Goal: Transaction & Acquisition: Purchase product/service

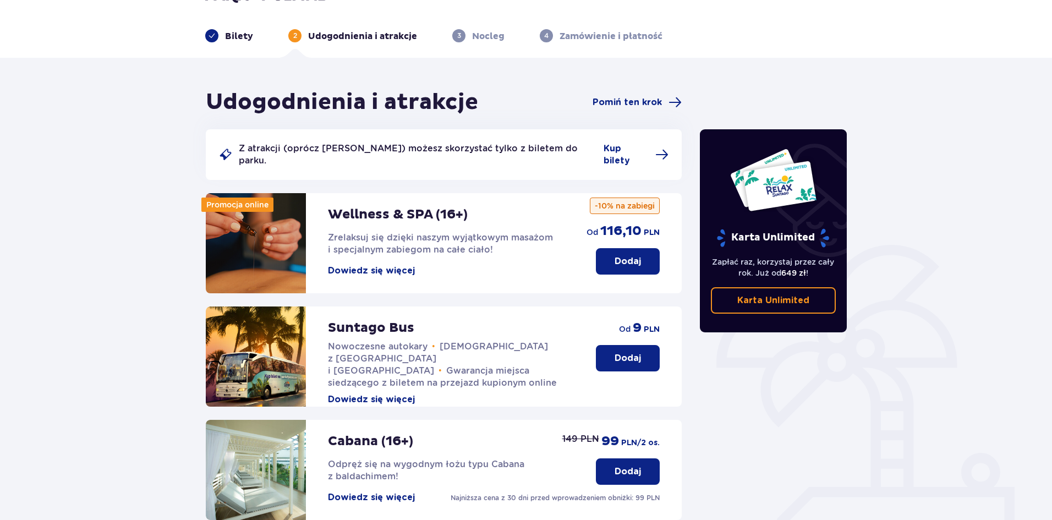
scroll to position [55, 0]
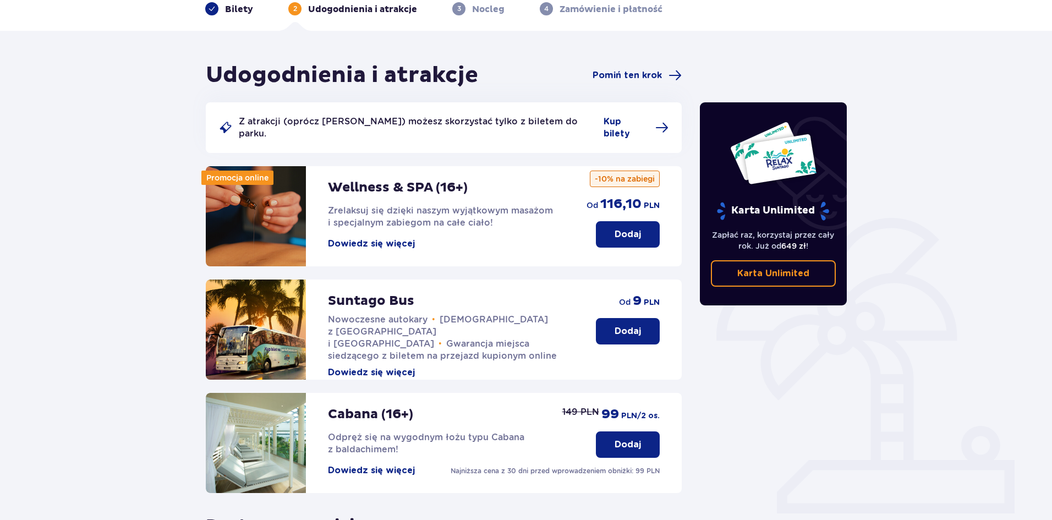
click at [635, 325] on p "Dodaj" at bounding box center [628, 331] width 26 height 12
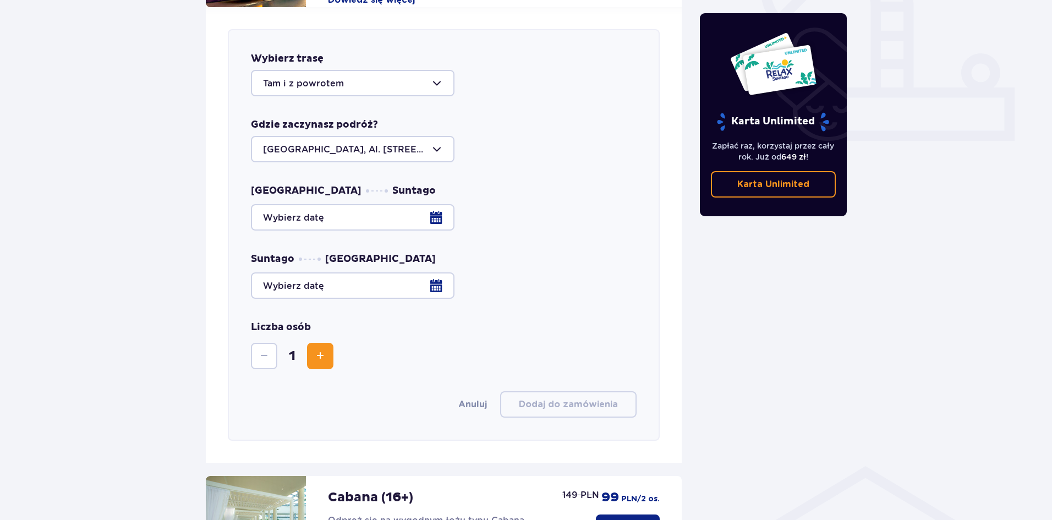
scroll to position [433, 0]
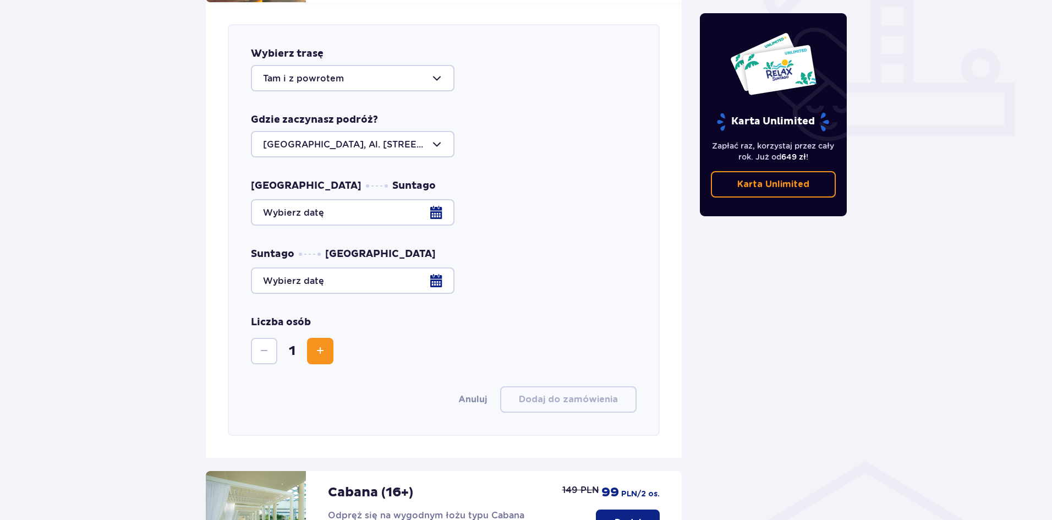
click at [329, 72] on div at bounding box center [353, 78] width 204 height 26
click at [332, 65] on div at bounding box center [353, 78] width 204 height 26
click at [331, 131] on div at bounding box center [353, 144] width 204 height 26
click at [378, 132] on div at bounding box center [353, 144] width 204 height 26
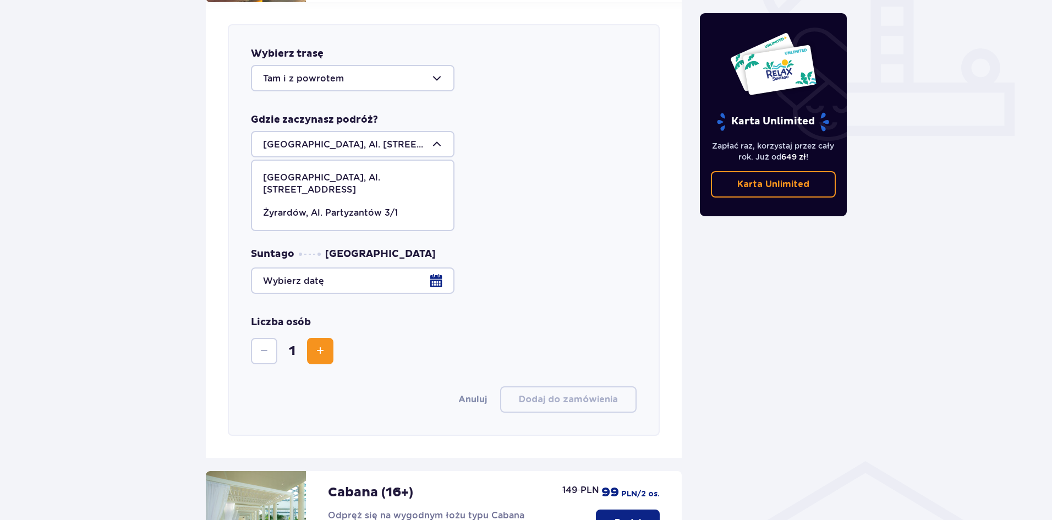
click at [378, 132] on div at bounding box center [353, 144] width 204 height 26
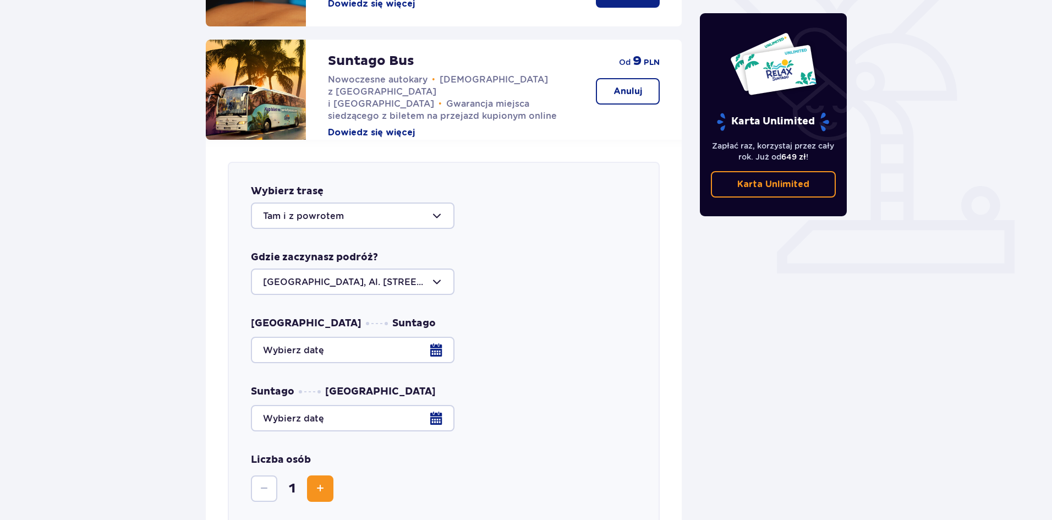
scroll to position [322, 0]
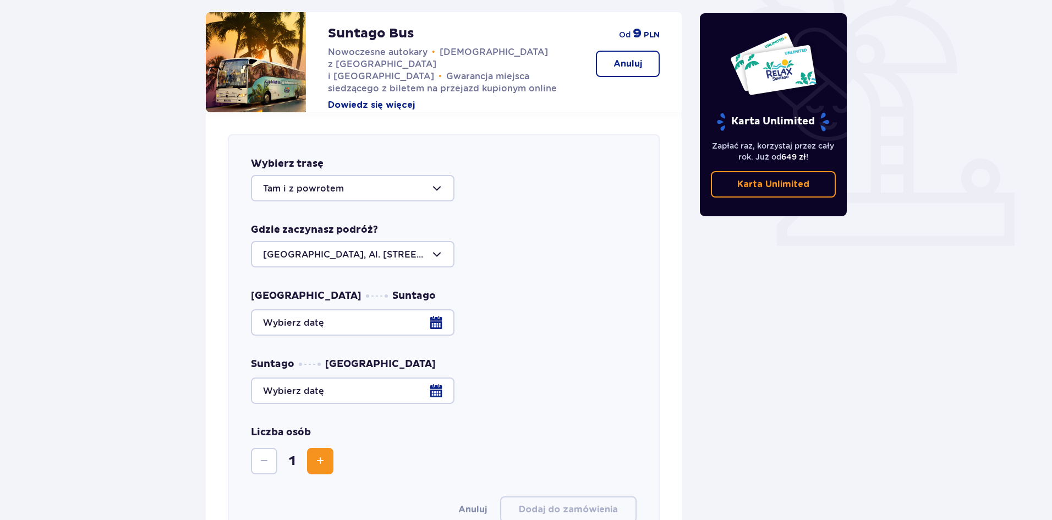
click at [444, 313] on div at bounding box center [444, 322] width 386 height 26
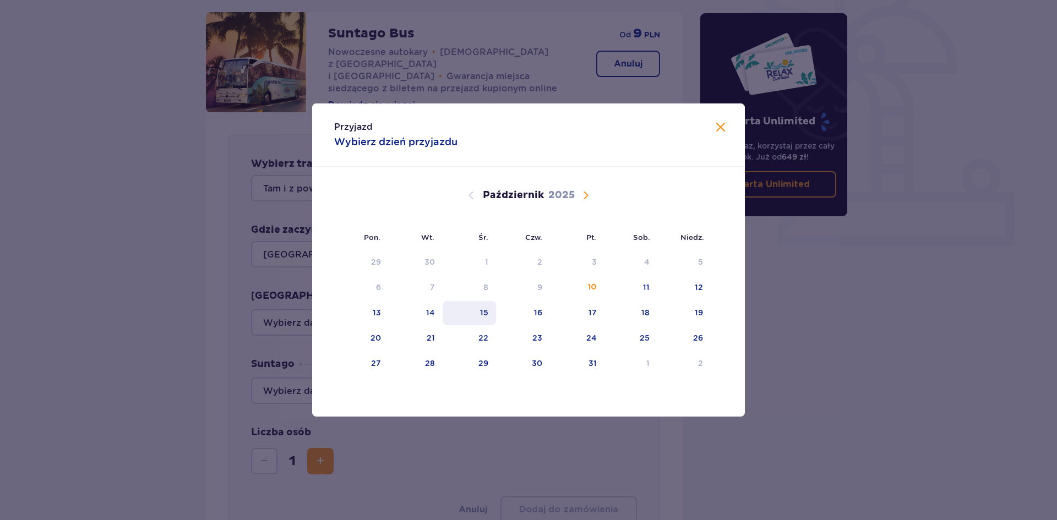
click at [481, 312] on div "15" at bounding box center [484, 312] width 8 height 11
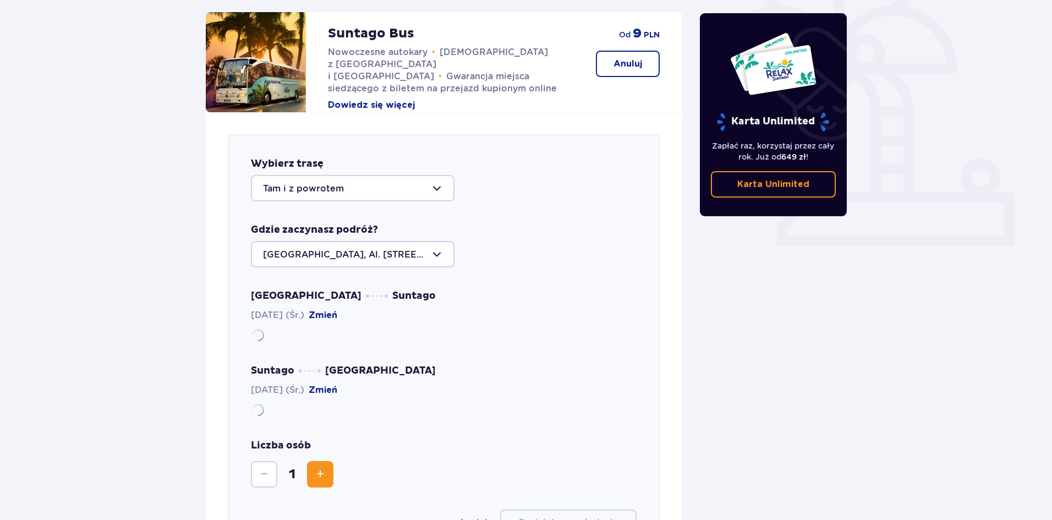
click at [140, 342] on div "Udogodnienia i atrakcje Pomiń ten krok Z atrakcji (oprócz Suntago Busa) możesz …" at bounding box center [526, 381] width 1052 height 1237
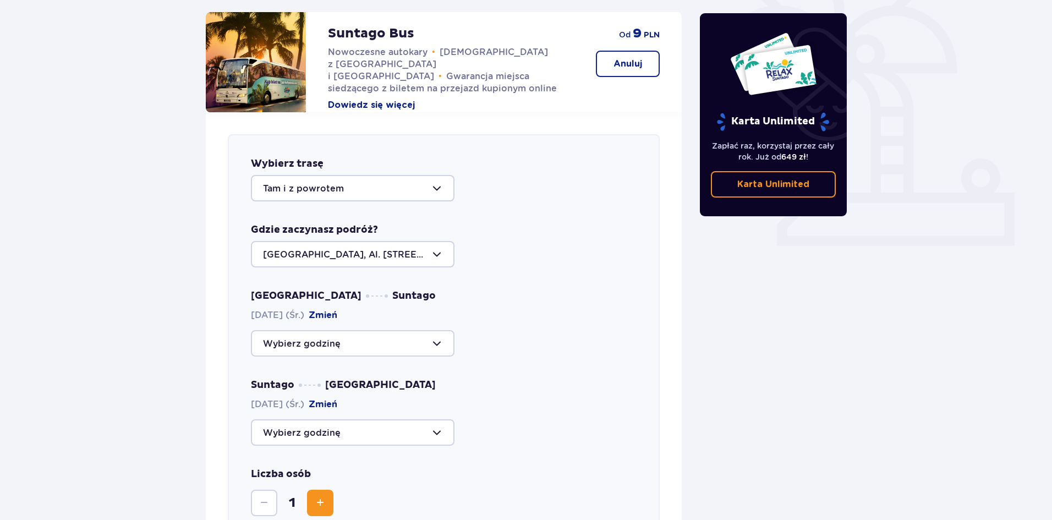
click at [419, 353] on div "Warszawa Suntago 15.10.2025 (Śr.) Zmień Suntago Warszawa 15.10.2025 (Śr.) Zmień" at bounding box center [444, 367] width 386 height 156
click at [422, 333] on div at bounding box center [353, 343] width 204 height 26
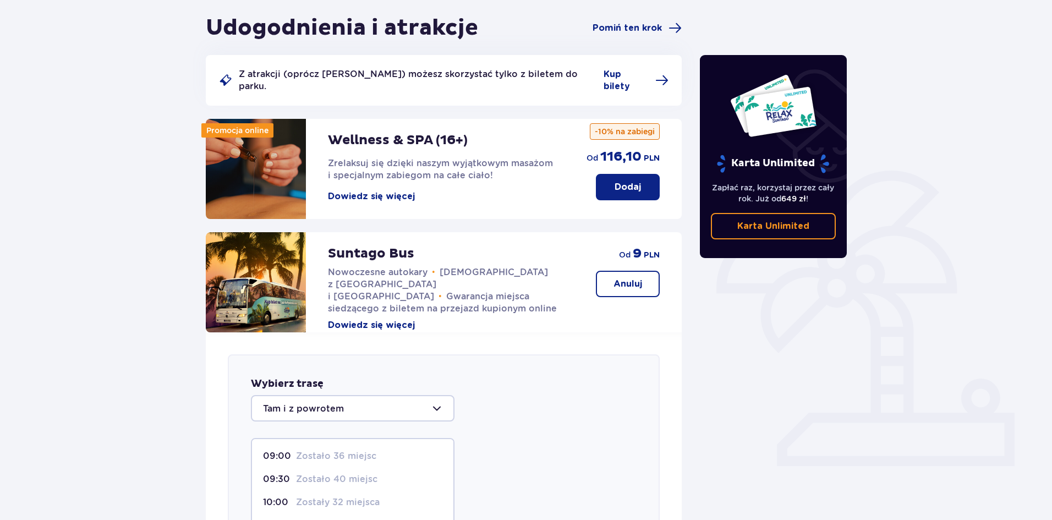
scroll to position [322, 0]
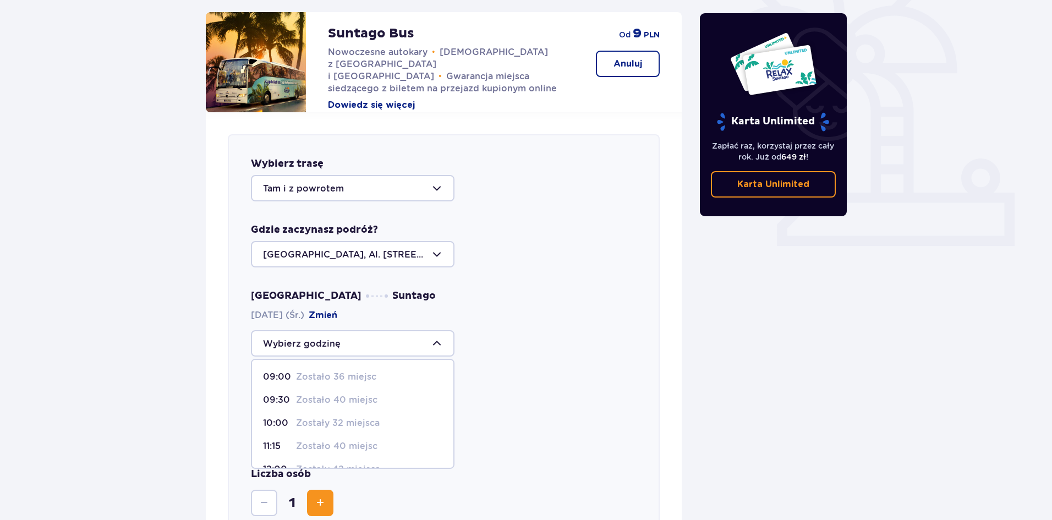
click at [354, 371] on p "Zostało 36 miejsc" at bounding box center [336, 377] width 80 height 12
type input "09:00"
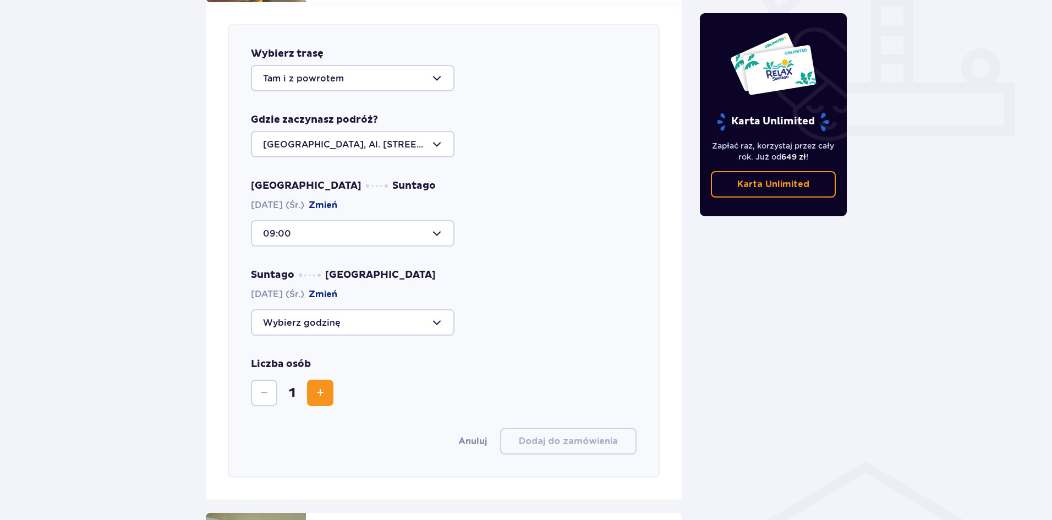
click at [405, 314] on div at bounding box center [353, 322] width 204 height 26
click at [351, 378] on p "Zostały 33 miejsca" at bounding box center [338, 384] width 84 height 12
type input "19:30"
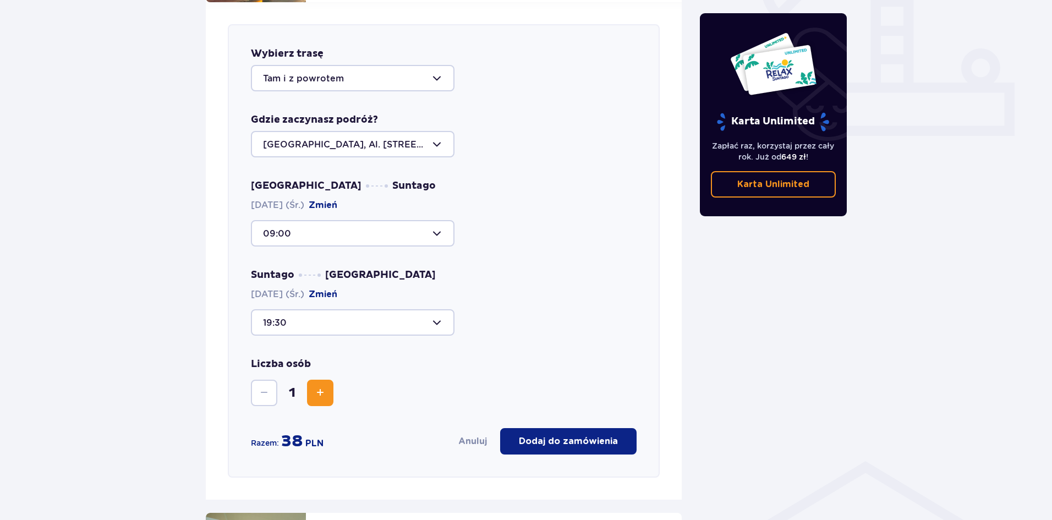
click at [329, 385] on button "Zwiększ" at bounding box center [320, 393] width 26 height 26
click at [272, 384] on button "Zmniejsz" at bounding box center [264, 393] width 26 height 26
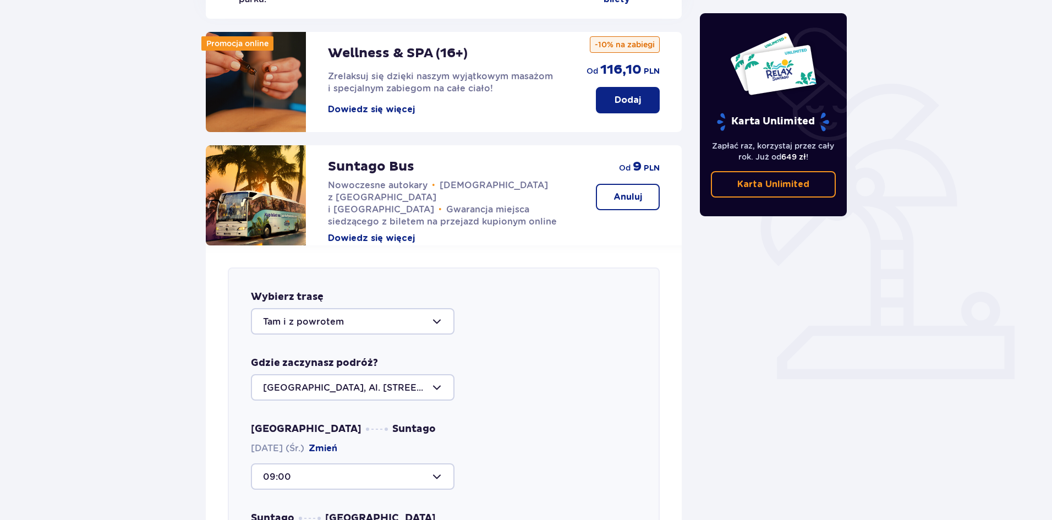
scroll to position [0, 0]
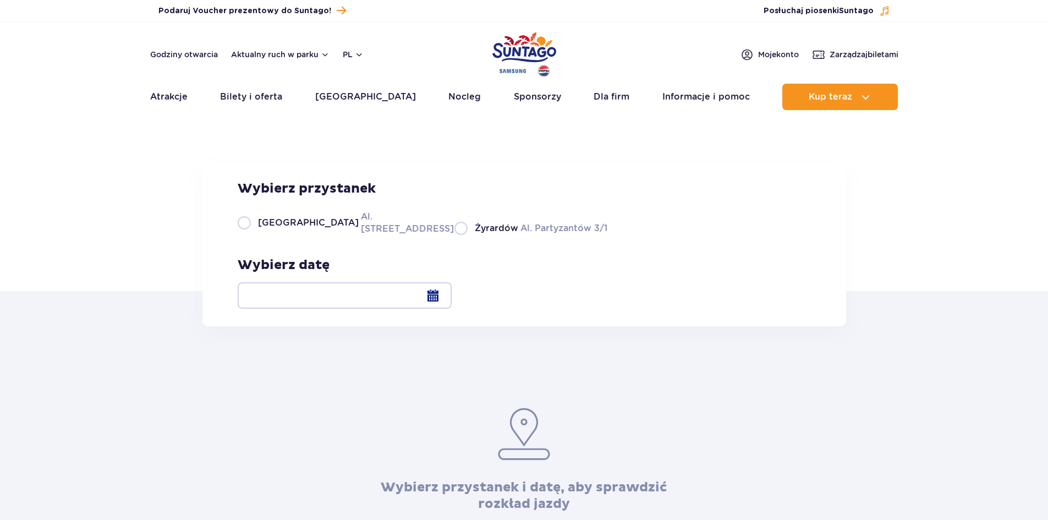
click at [340, 235] on label "Warszawa Al. Jerozolimskie 56" at bounding box center [340, 222] width 204 height 25
click at [250, 235] on input "Warszawa Al. Jerozolimskie 56" at bounding box center [244, 234] width 12 height 2
radio input "true"
click at [452, 295] on div at bounding box center [345, 295] width 214 height 26
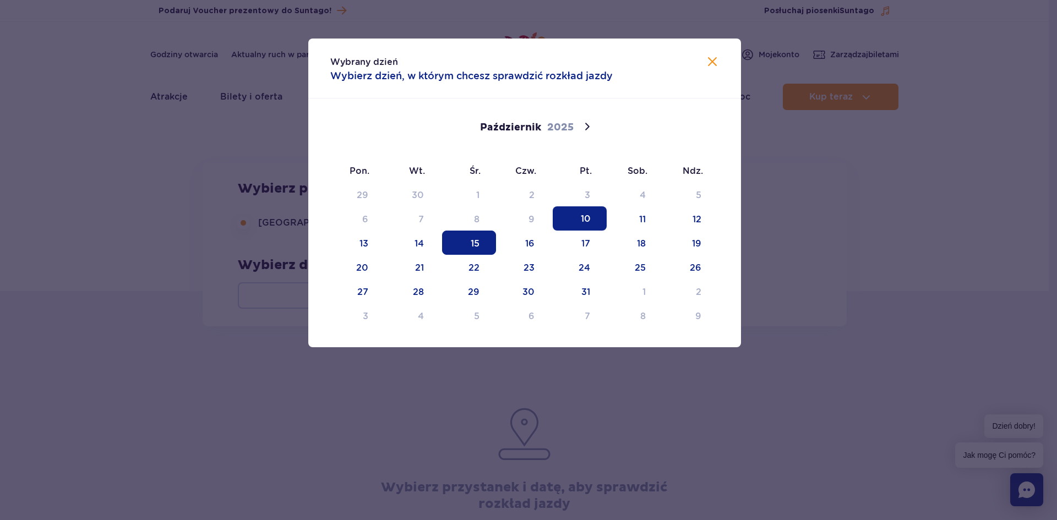
click at [474, 241] on span "15" at bounding box center [469, 243] width 54 height 24
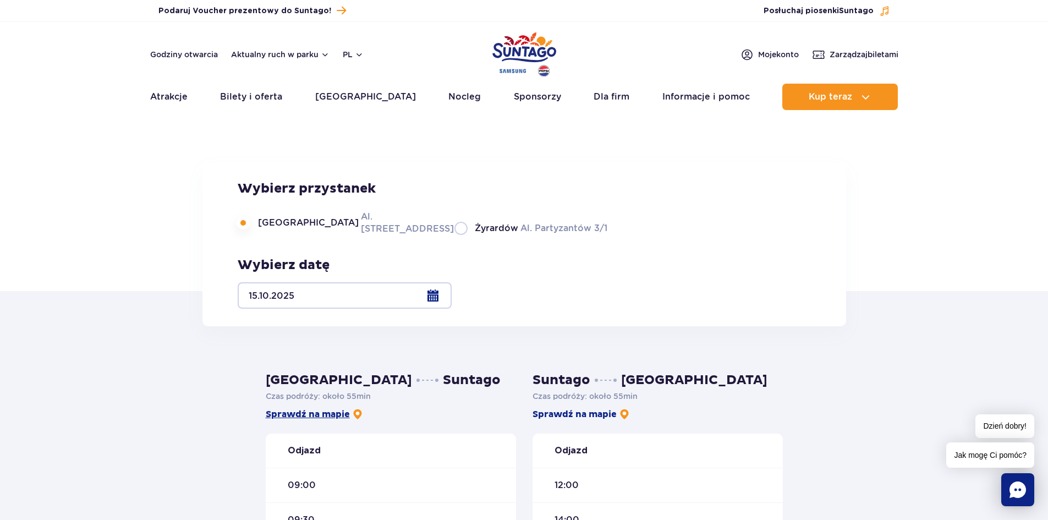
click at [319, 414] on link "Sprawdź na mapie" at bounding box center [314, 414] width 97 height 12
click at [474, 235] on label "Żyrardów Al. Partyzantów 3/1" at bounding box center [531, 228] width 153 height 14
click at [467, 235] on input "Żyrardów Al. Partyzantów 3/1" at bounding box center [461, 234] width 12 height 2
radio input "true"
click at [338, 413] on link "Sprawdź na mapie" at bounding box center [314, 414] width 97 height 12
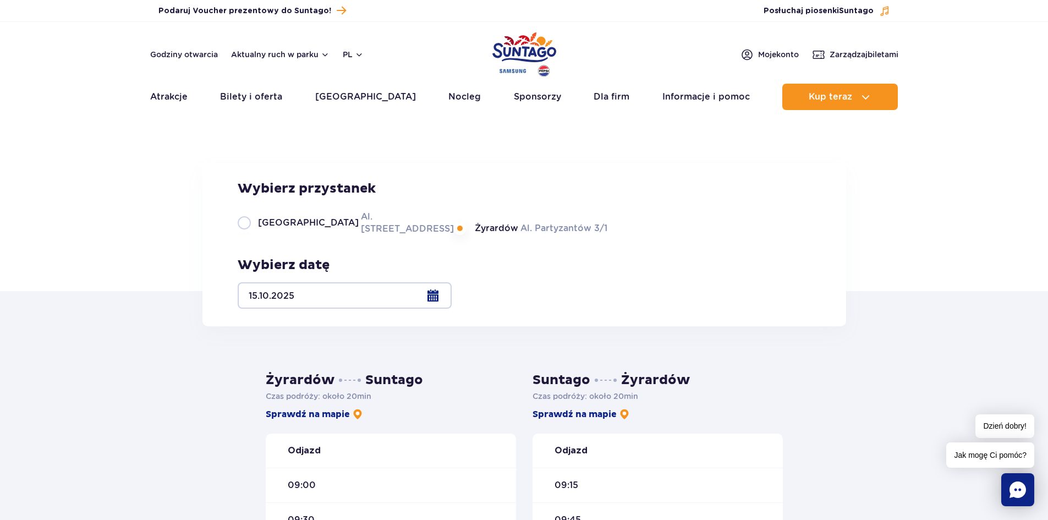
click at [475, 234] on span "Żyrardów" at bounding box center [496, 228] width 43 height 12
click at [456, 235] on input "Żyrardów Al. Partyzantów 3/1" at bounding box center [461, 234] width 12 height 2
click at [336, 416] on link "Sprawdź na mapie" at bounding box center [314, 414] width 97 height 12
drag, startPoint x: 567, startPoint y: 296, endPoint x: 499, endPoint y: 320, distance: 71.7
click at [533, 317] on div "Wybierz przystanek Warszawa Al. Jerozolimskie 56 Żyrardów Al. Partyzantów 3/1 W…" at bounding box center [525, 244] width 644 height 163
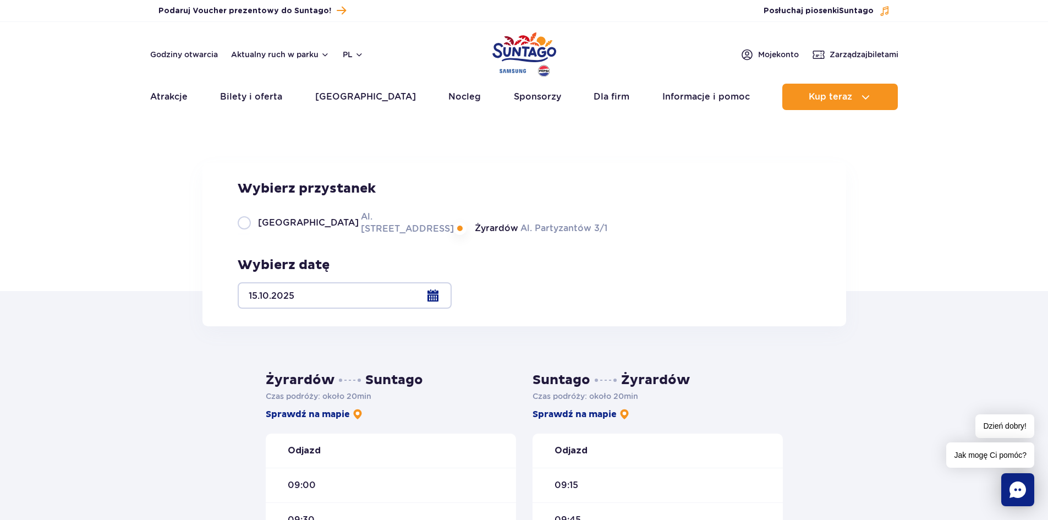
click at [257, 235] on label "Warszawa Al. Jerozolimskie 56" at bounding box center [340, 222] width 204 height 25
click at [250, 235] on input "Warszawa Al. Jerozolimskie 56" at bounding box center [244, 234] width 12 height 2
radio input "true"
click at [261, 229] on span "Warszawa" at bounding box center [308, 223] width 101 height 12
click at [250, 235] on input "Warszawa Al. Jerozolimskie 56" at bounding box center [244, 234] width 12 height 2
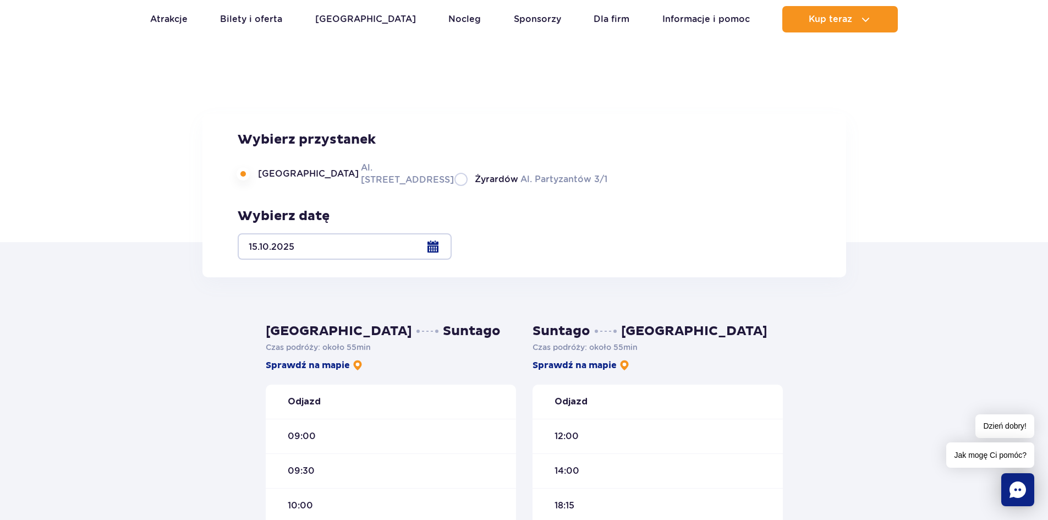
drag, startPoint x: 215, startPoint y: 385, endPoint x: 228, endPoint y: 451, distance: 67.2
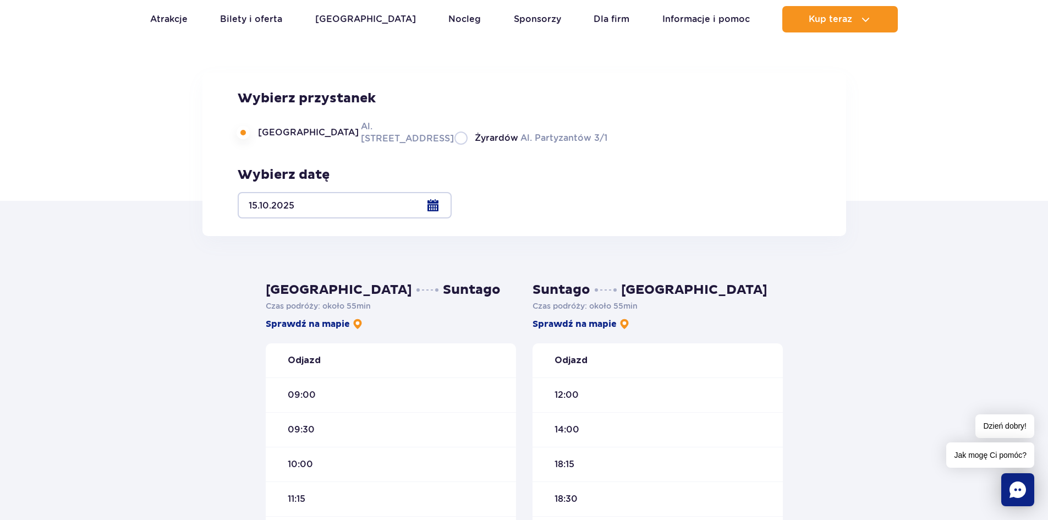
scroll to position [255, 0]
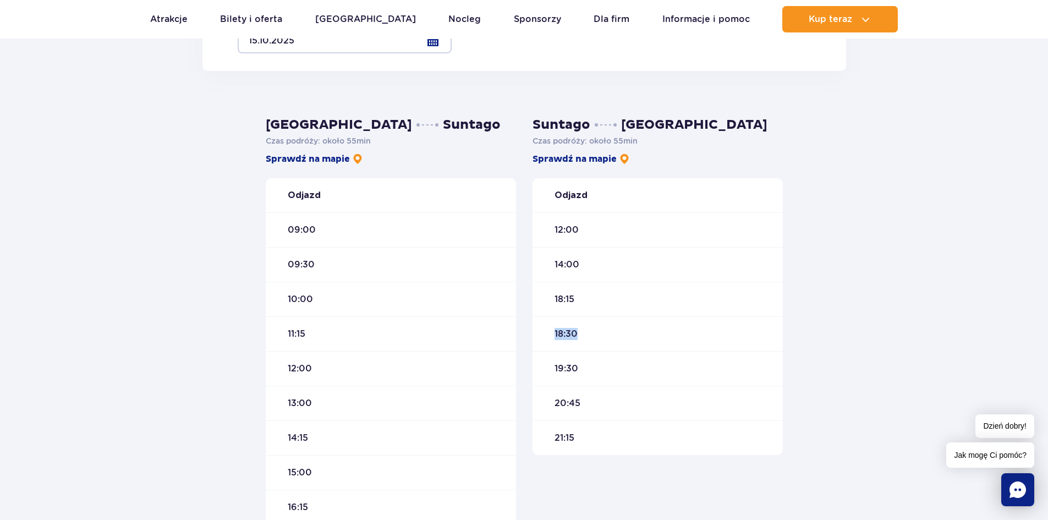
drag, startPoint x: 588, startPoint y: 336, endPoint x: 524, endPoint y: 336, distance: 63.8
click at [524, 336] on div "Suntago Warszawa Czas podróży : około 55 min Sprawdź na mapie Odjazd 12:00 14:0…" at bounding box center [657, 321] width 267 height 408
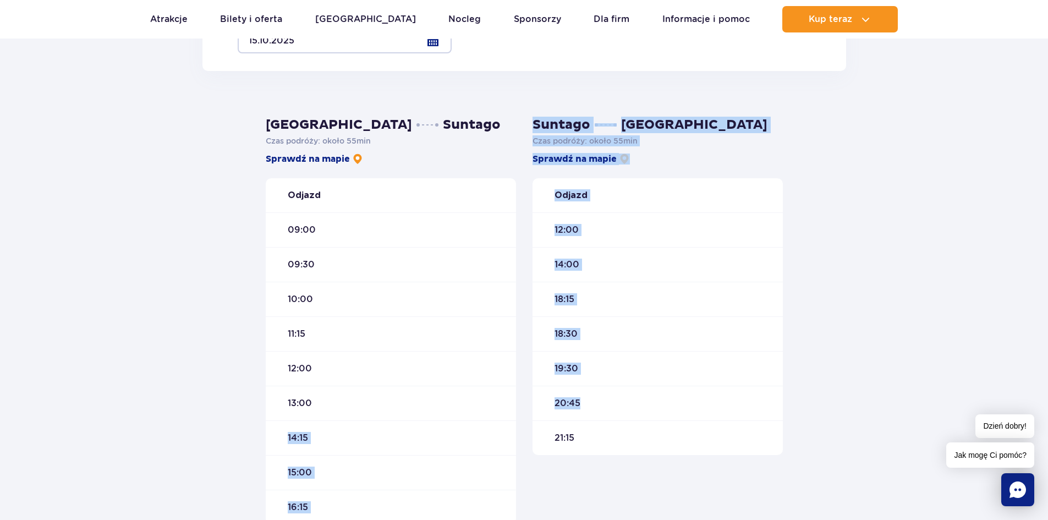
drag, startPoint x: 655, startPoint y: 408, endPoint x: 469, endPoint y: 406, distance: 186.0
click at [469, 407] on div "Warszawa Suntago Czas podróży : około 55 min Sprawdź na mapie Odjazd 09:00 09:3…" at bounding box center [525, 321] width 534 height 408
click at [814, 391] on div "Warszawa Suntago Czas podróży : około 55 min Sprawdź na mapie Odjazd 09:00 09:3…" at bounding box center [524, 361] width 1048 height 580
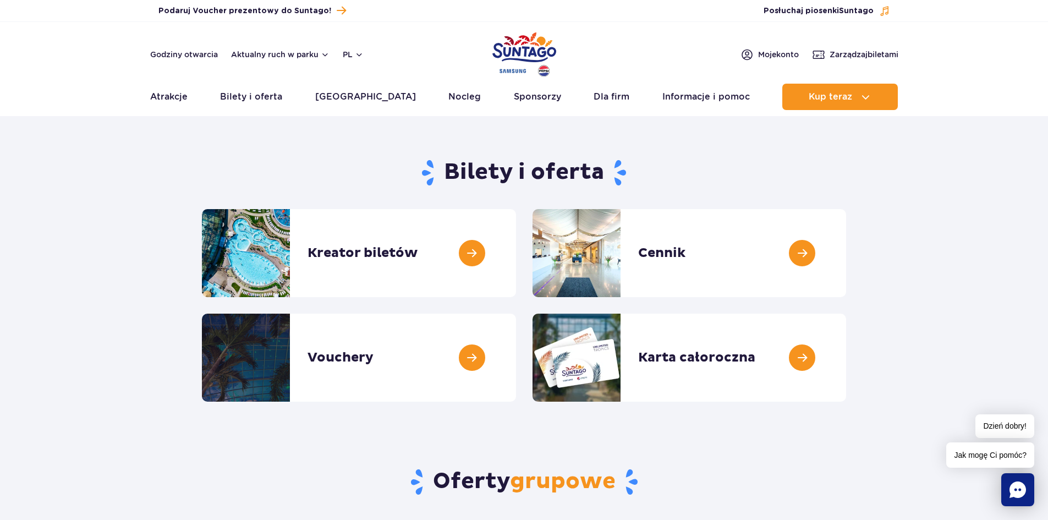
drag, startPoint x: 848, startPoint y: 97, endPoint x: 932, endPoint y: 98, distance: 84.2
click at [932, 98] on header "Godziny otwarcia Aktualny ruch w parku pl PL EN UA Moje konto Zarządzaj biletam…" at bounding box center [524, 69] width 1048 height 94
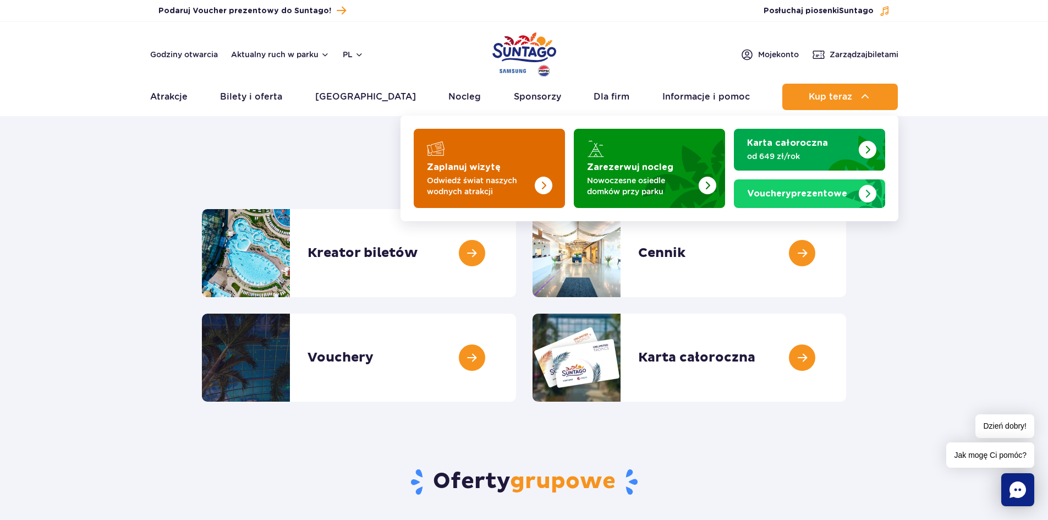
click at [518, 176] on p "Odwiedź świat naszych wodnych atrakcji" at bounding box center [480, 186] width 107 height 22
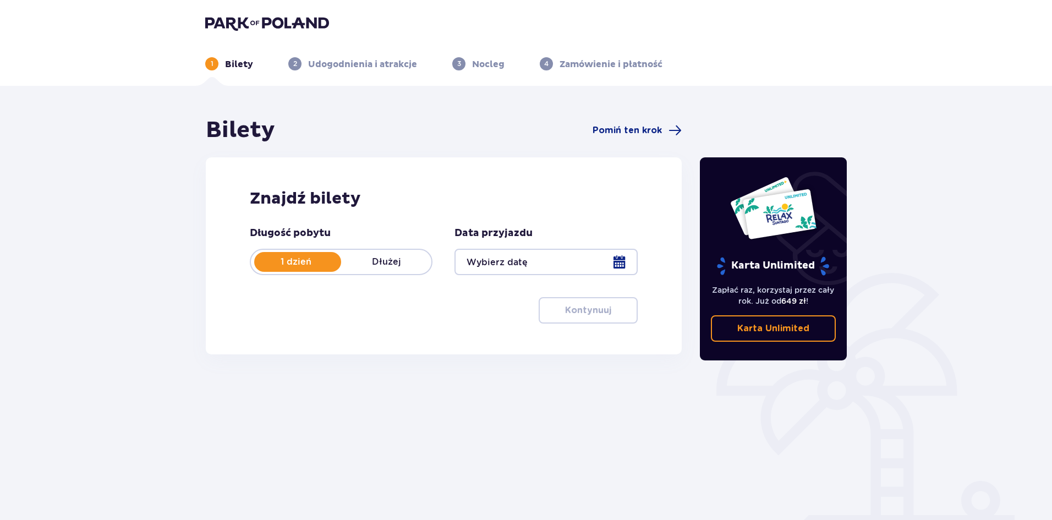
click at [548, 264] on div at bounding box center [546, 262] width 183 height 26
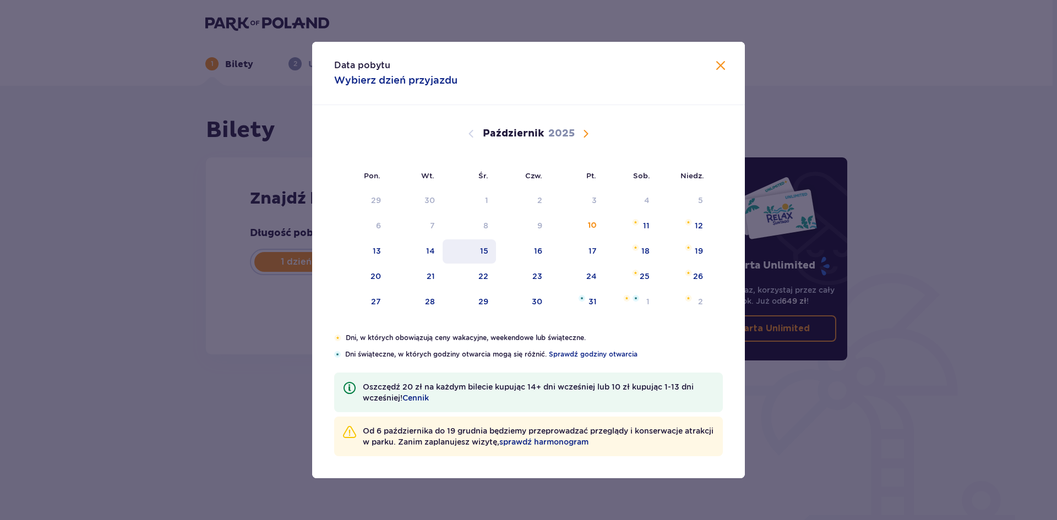
click at [482, 253] on div "15" at bounding box center [484, 250] width 8 height 11
type input "15.10.25"
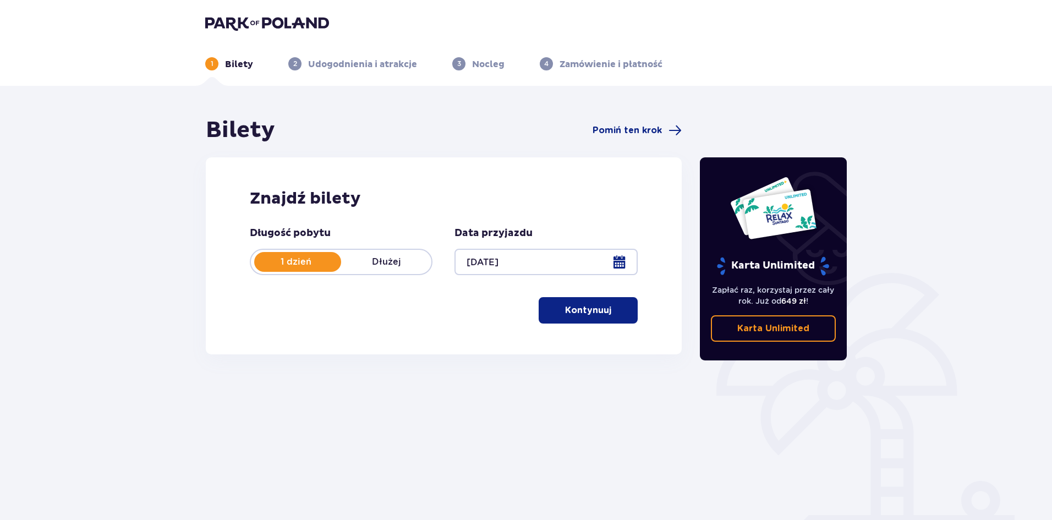
click at [610, 315] on span "button" at bounding box center [613, 310] width 13 height 13
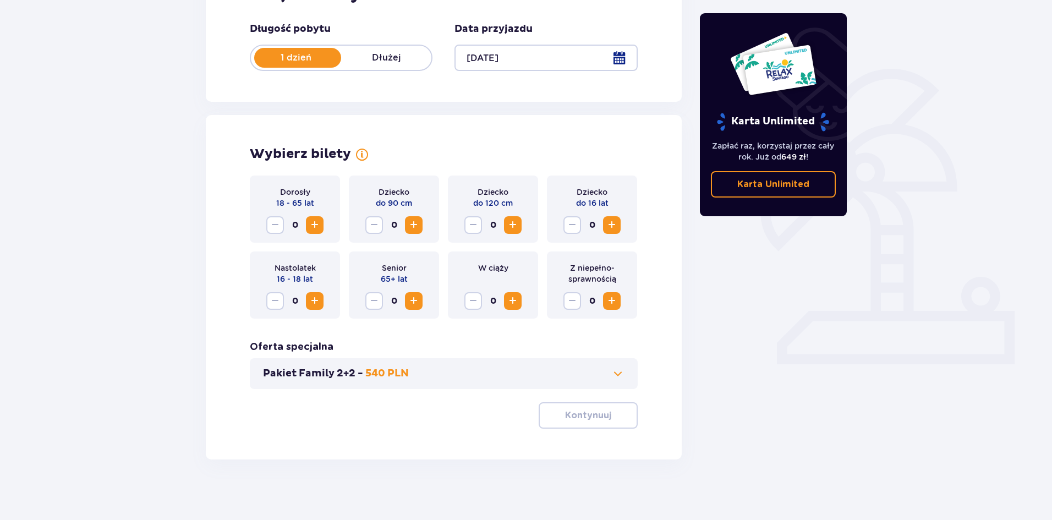
scroll to position [210, 0]
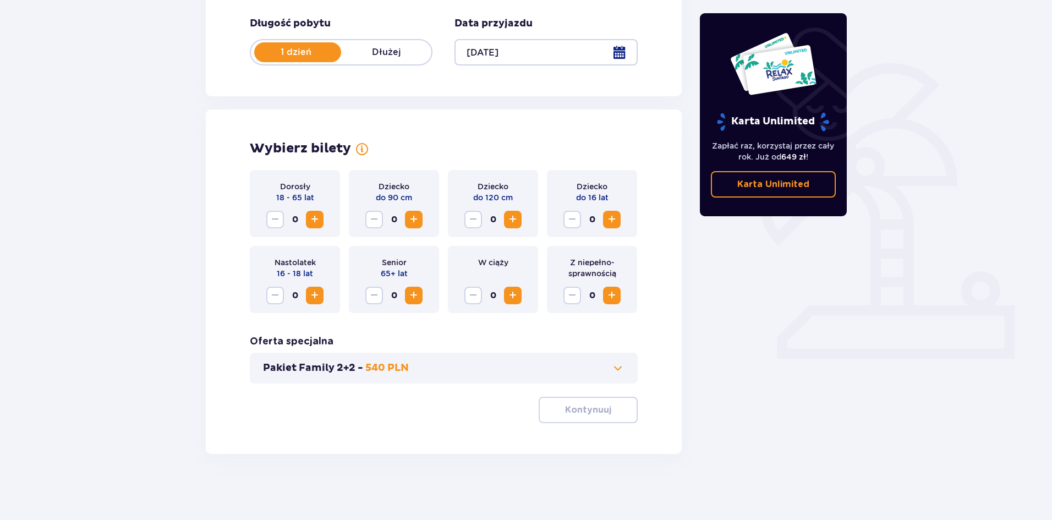
click at [321, 219] on span "Zwiększ" at bounding box center [314, 219] width 13 height 13
click at [316, 222] on span "Zwiększ" at bounding box center [314, 219] width 13 height 13
click at [607, 408] on span "button" at bounding box center [613, 409] width 13 height 13
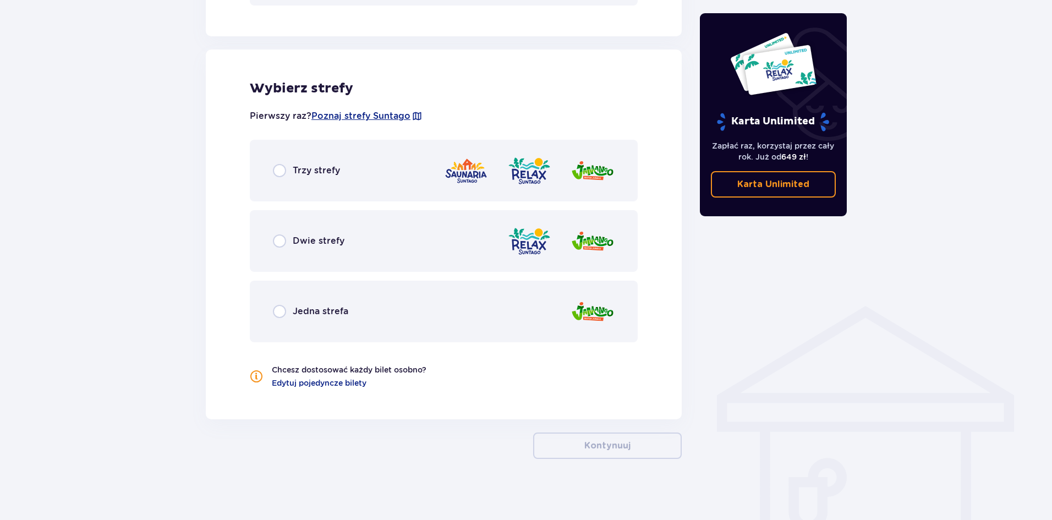
scroll to position [593, 0]
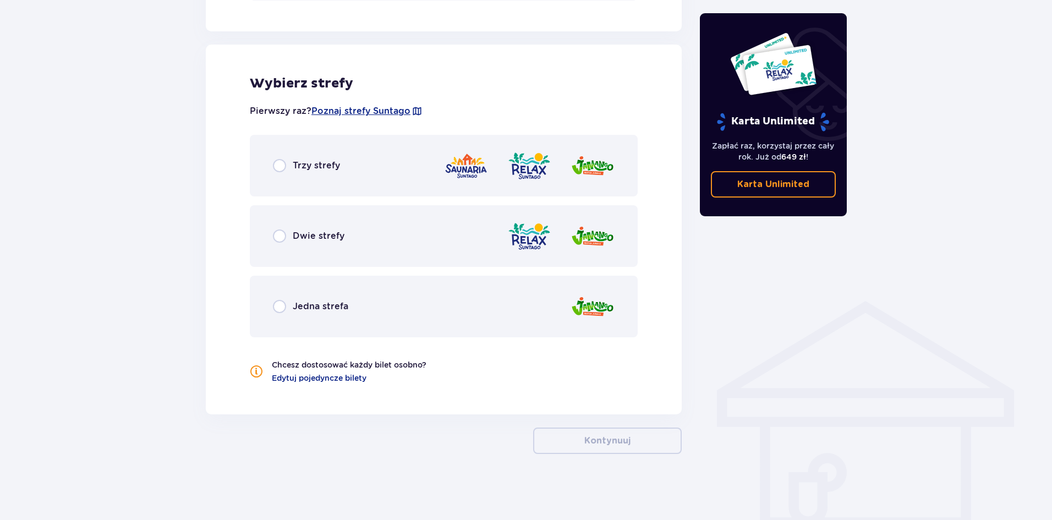
click at [300, 166] on span "Trzy strefy" at bounding box center [316, 166] width 47 height 12
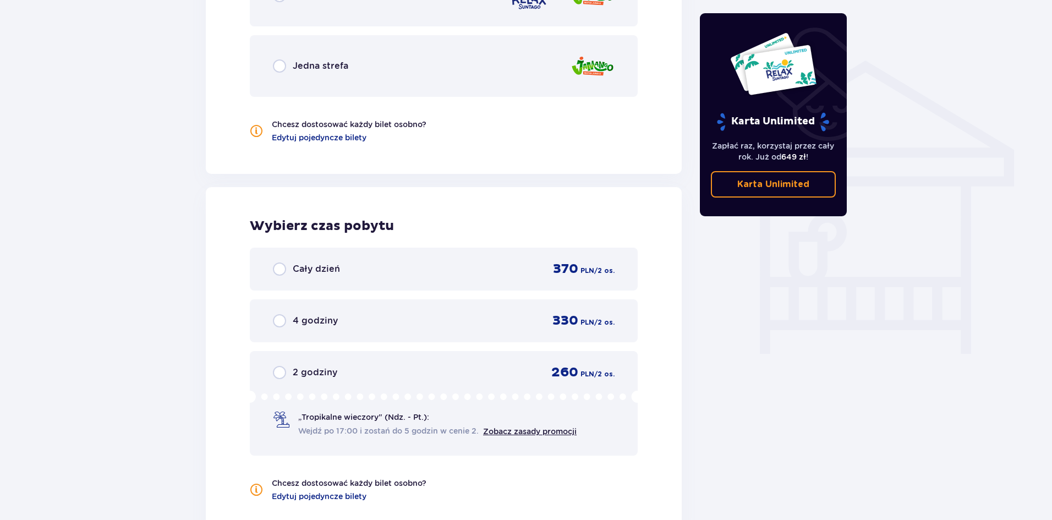
scroll to position [676, 0]
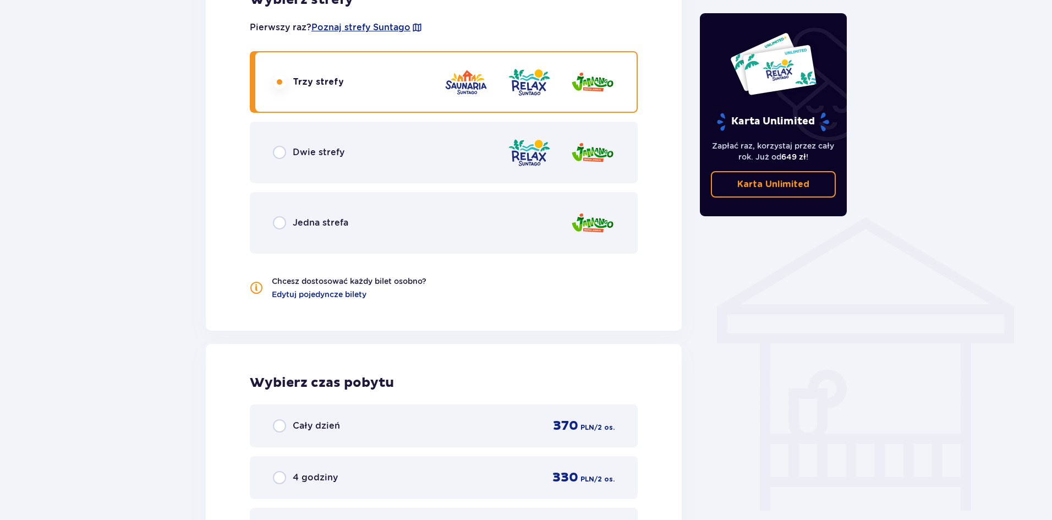
click at [321, 220] on span "Jedna strefa" at bounding box center [321, 223] width 56 height 12
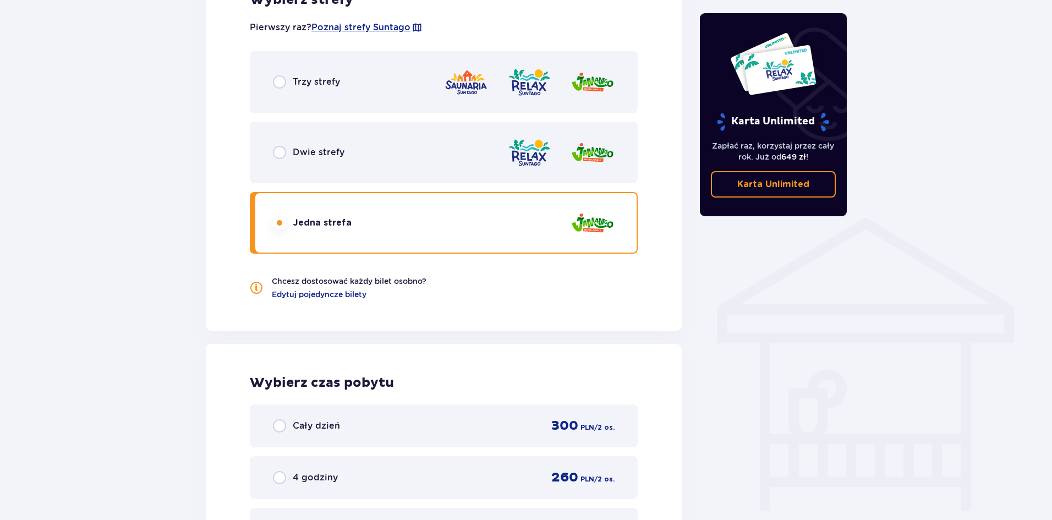
click at [333, 75] on div "Trzy strefy" at bounding box center [306, 81] width 67 height 13
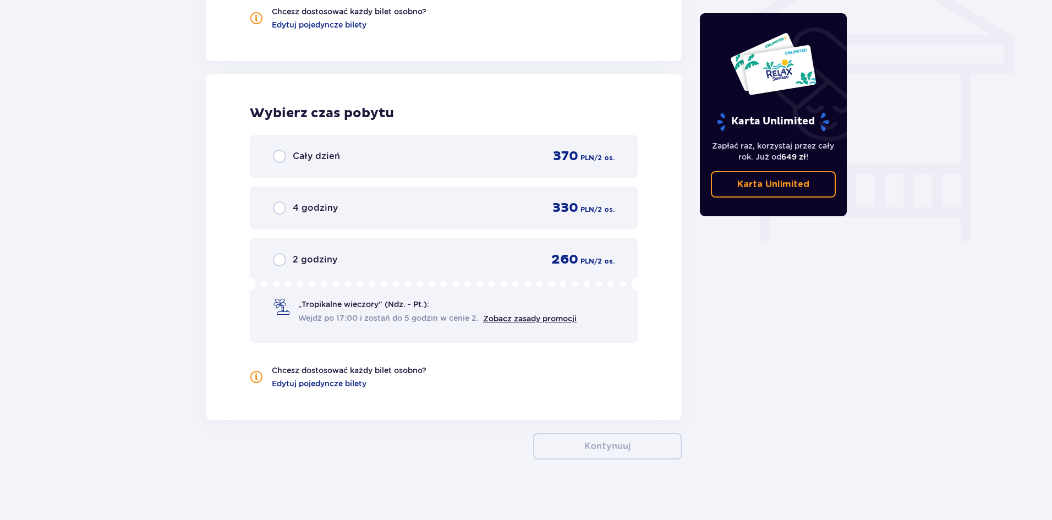
scroll to position [951, 0]
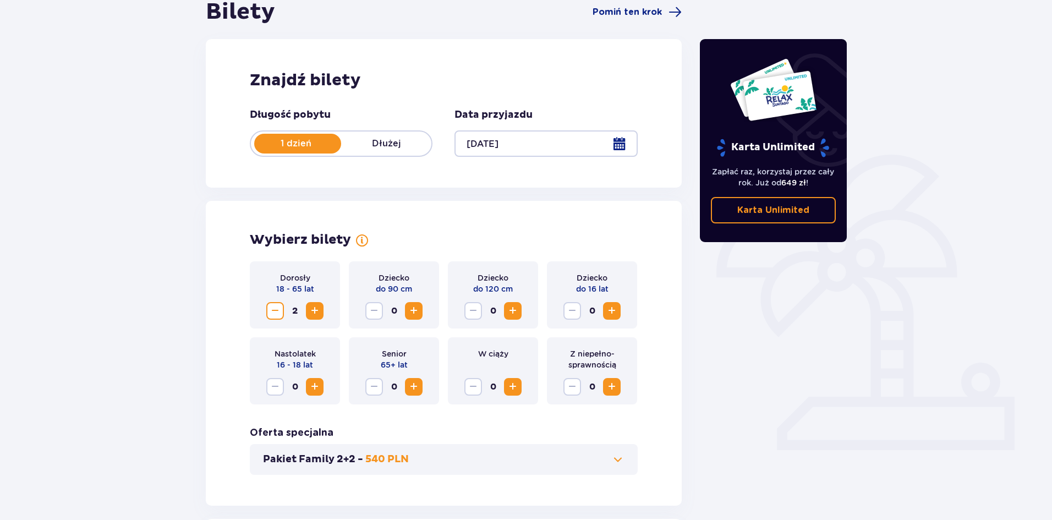
scroll to position [0, 0]
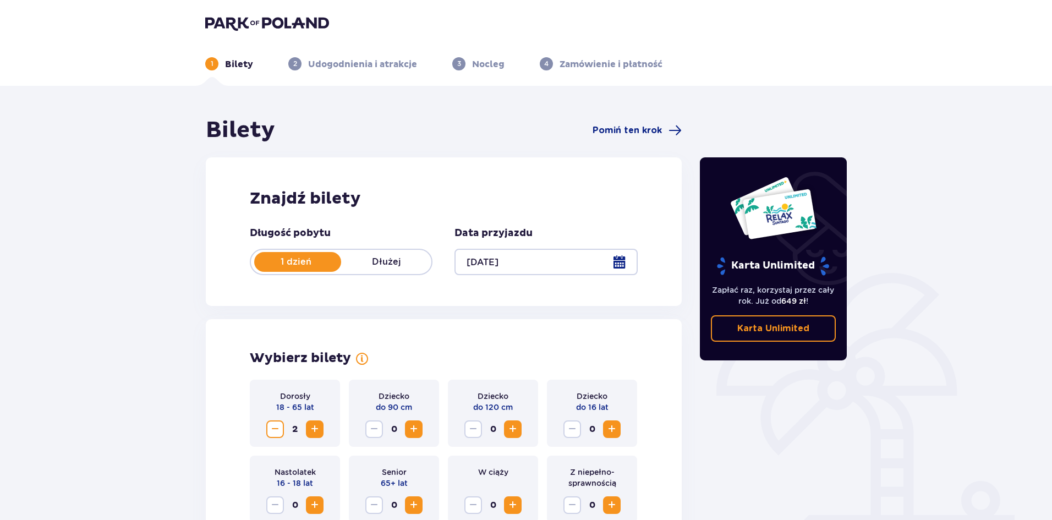
click at [274, 427] on span "Zmniejsz" at bounding box center [275, 429] width 13 height 13
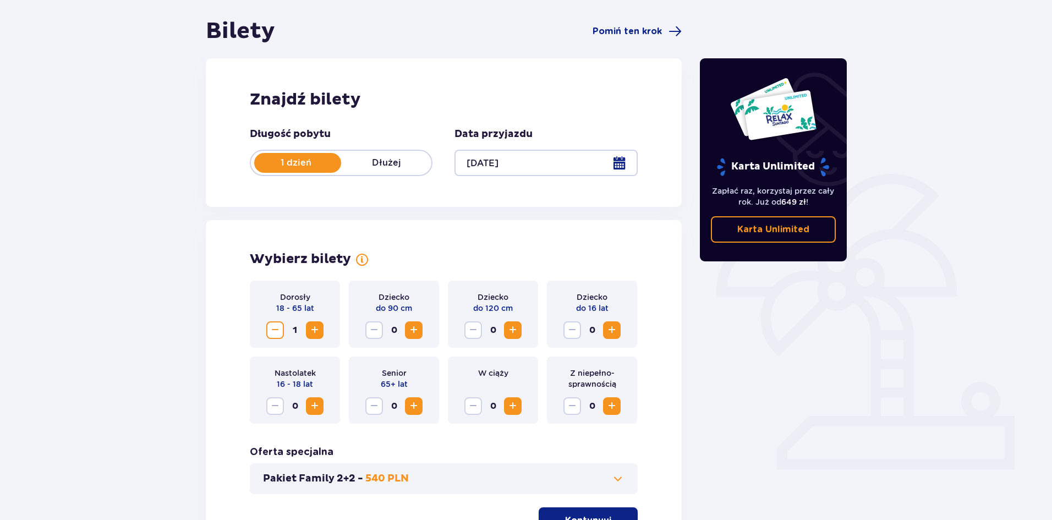
scroll to position [210, 0]
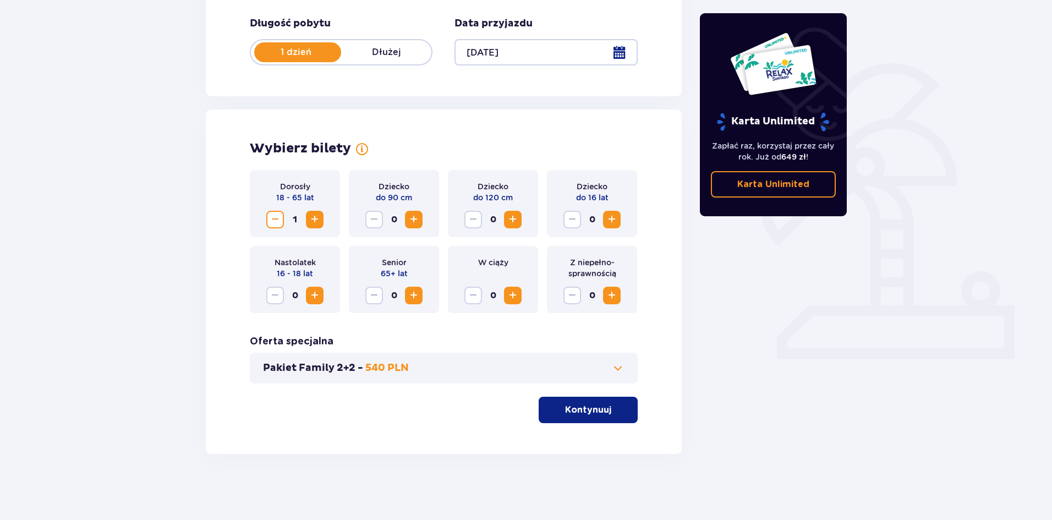
click at [620, 413] on button "Kontynuuj" at bounding box center [588, 410] width 99 height 26
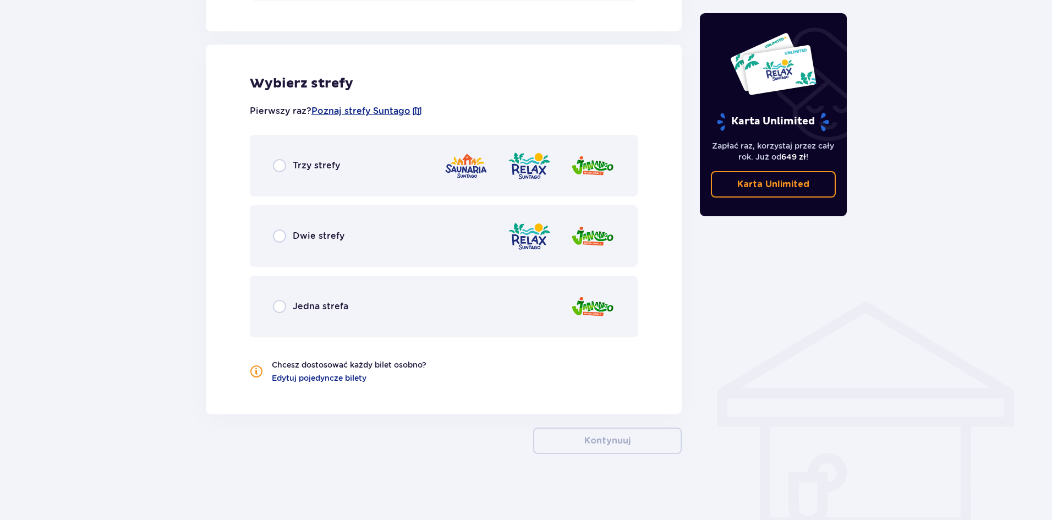
click at [311, 176] on div "Trzy strefy" at bounding box center [444, 166] width 388 height 62
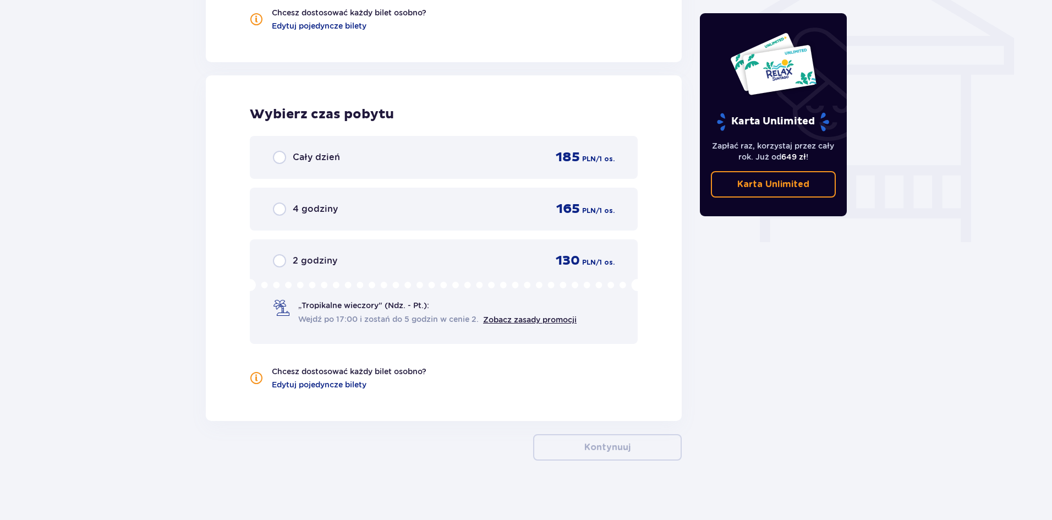
scroll to position [951, 0]
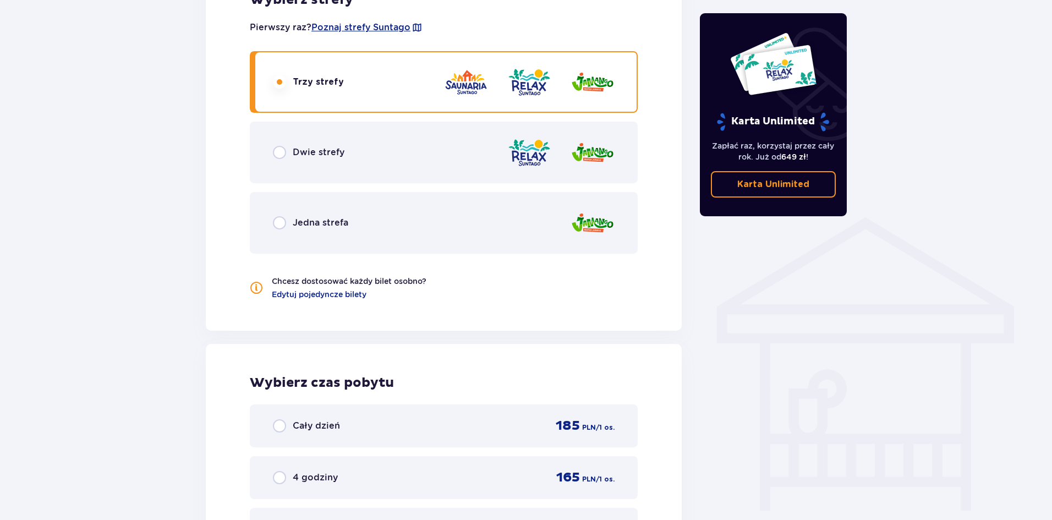
click at [352, 156] on div "Dwie strefy" at bounding box center [444, 153] width 388 height 62
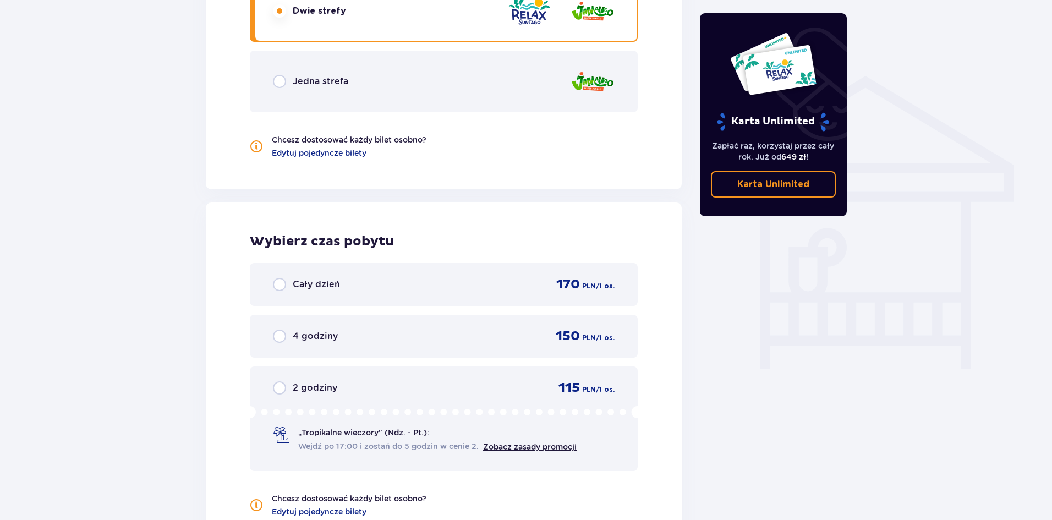
scroll to position [731, 0]
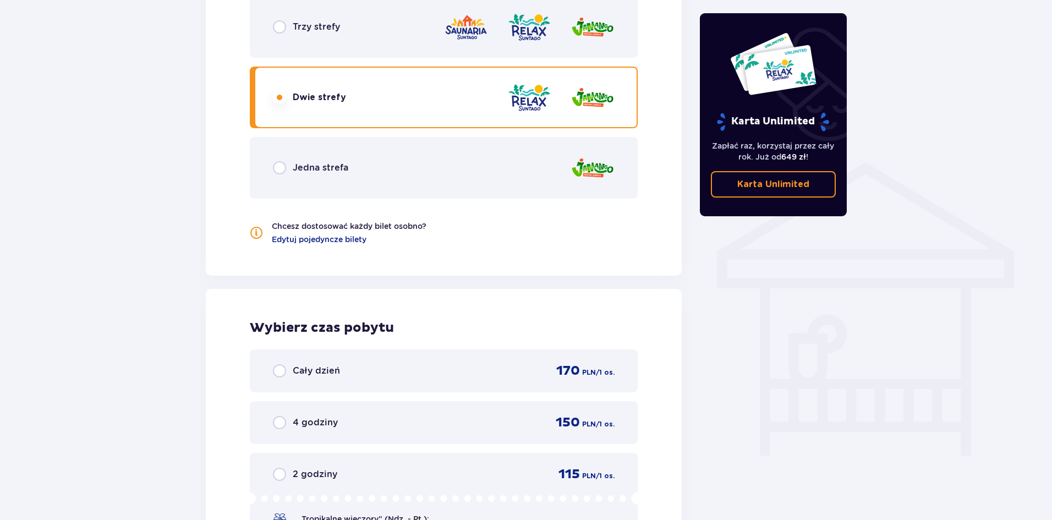
click at [393, 162] on div "Jedna strefa" at bounding box center [444, 168] width 388 height 62
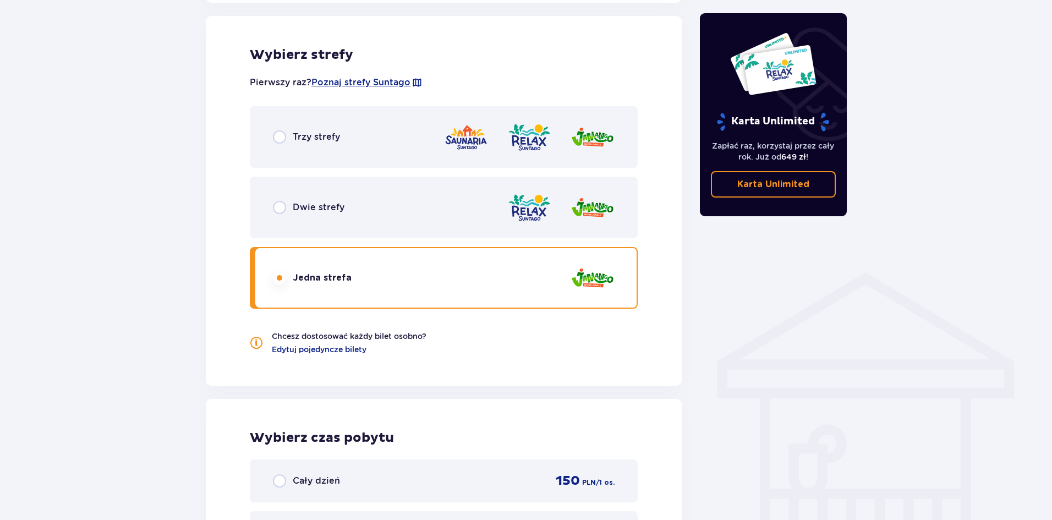
scroll to position [896, 0]
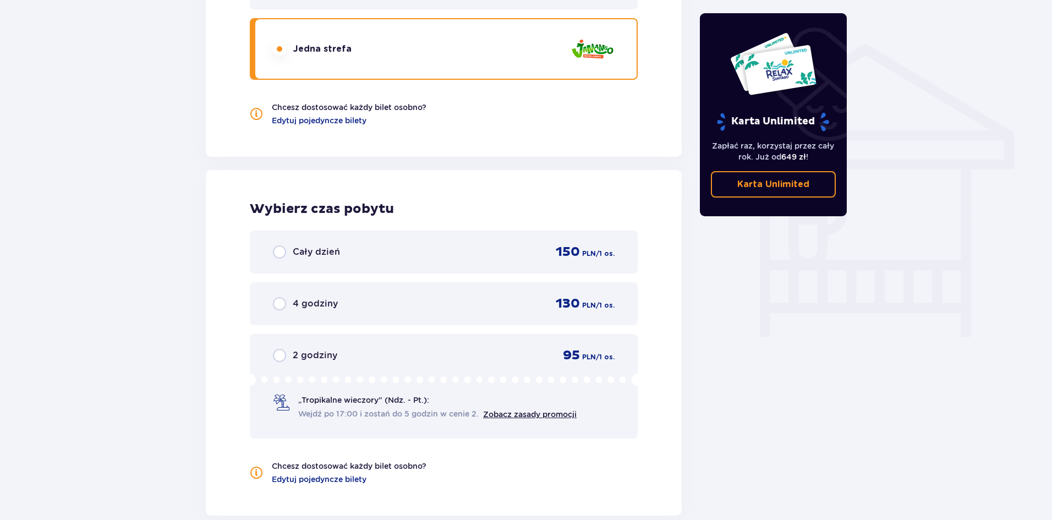
drag, startPoint x: 761, startPoint y: 410, endPoint x: 762, endPoint y: 391, distance: 19.3
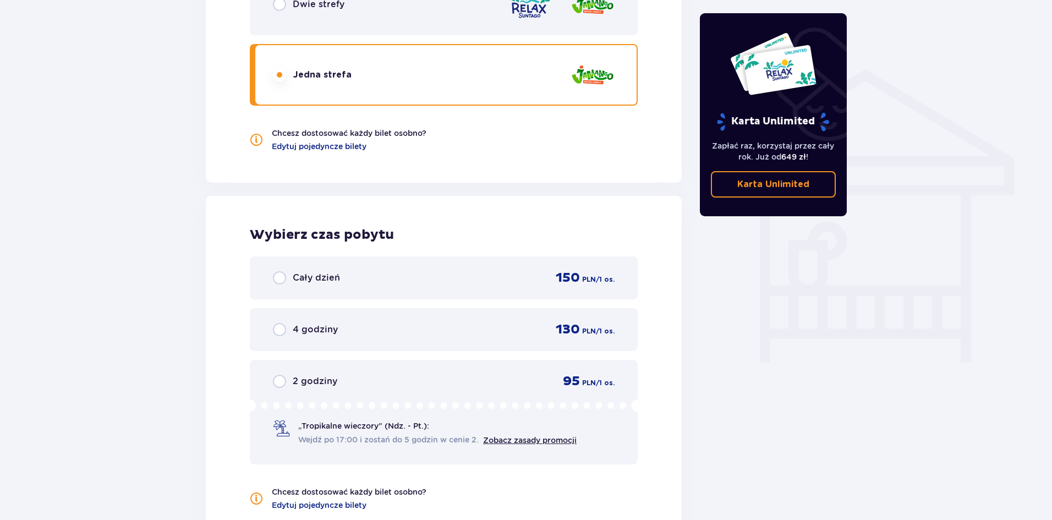
drag, startPoint x: 796, startPoint y: 406, endPoint x: 795, endPoint y: 381, distance: 25.3
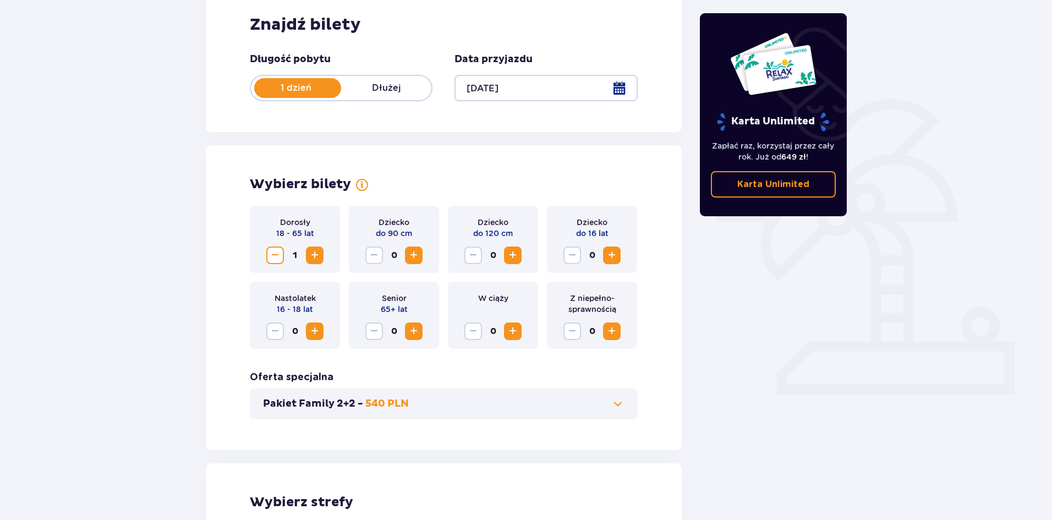
scroll to position [0, 0]
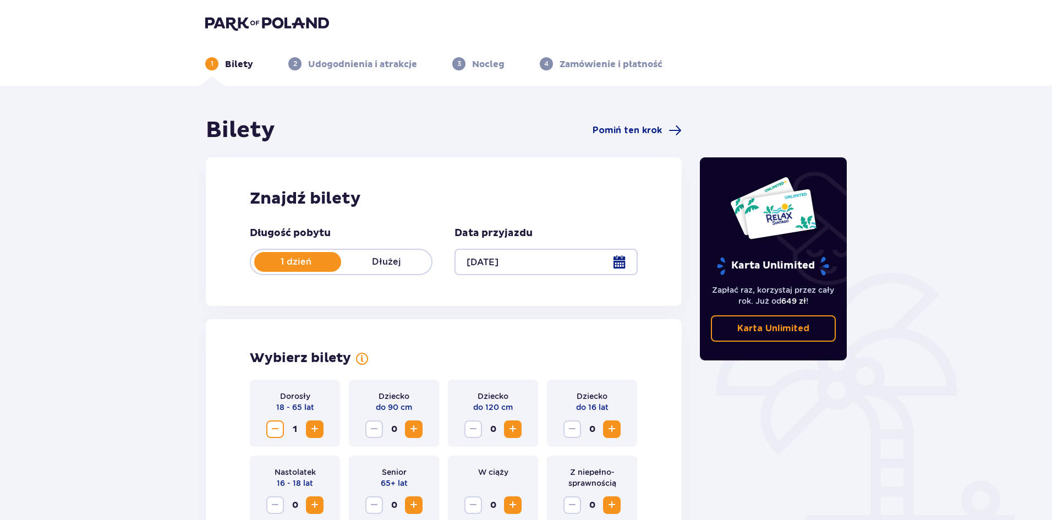
drag, startPoint x: 824, startPoint y: 432, endPoint x: 800, endPoint y: 266, distance: 167.5
